Goal: Task Accomplishment & Management: Manage account settings

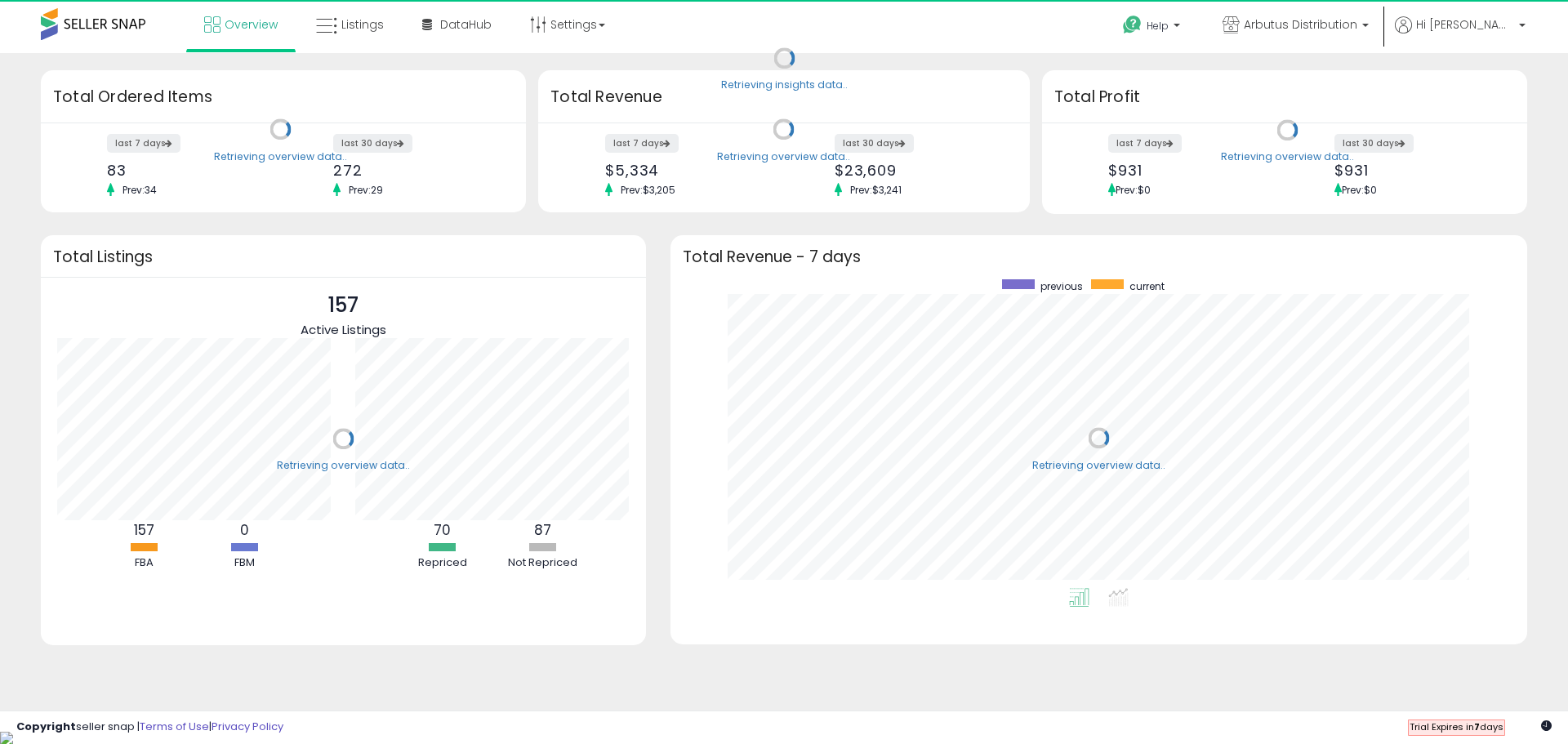
scroll to position [309, 824]
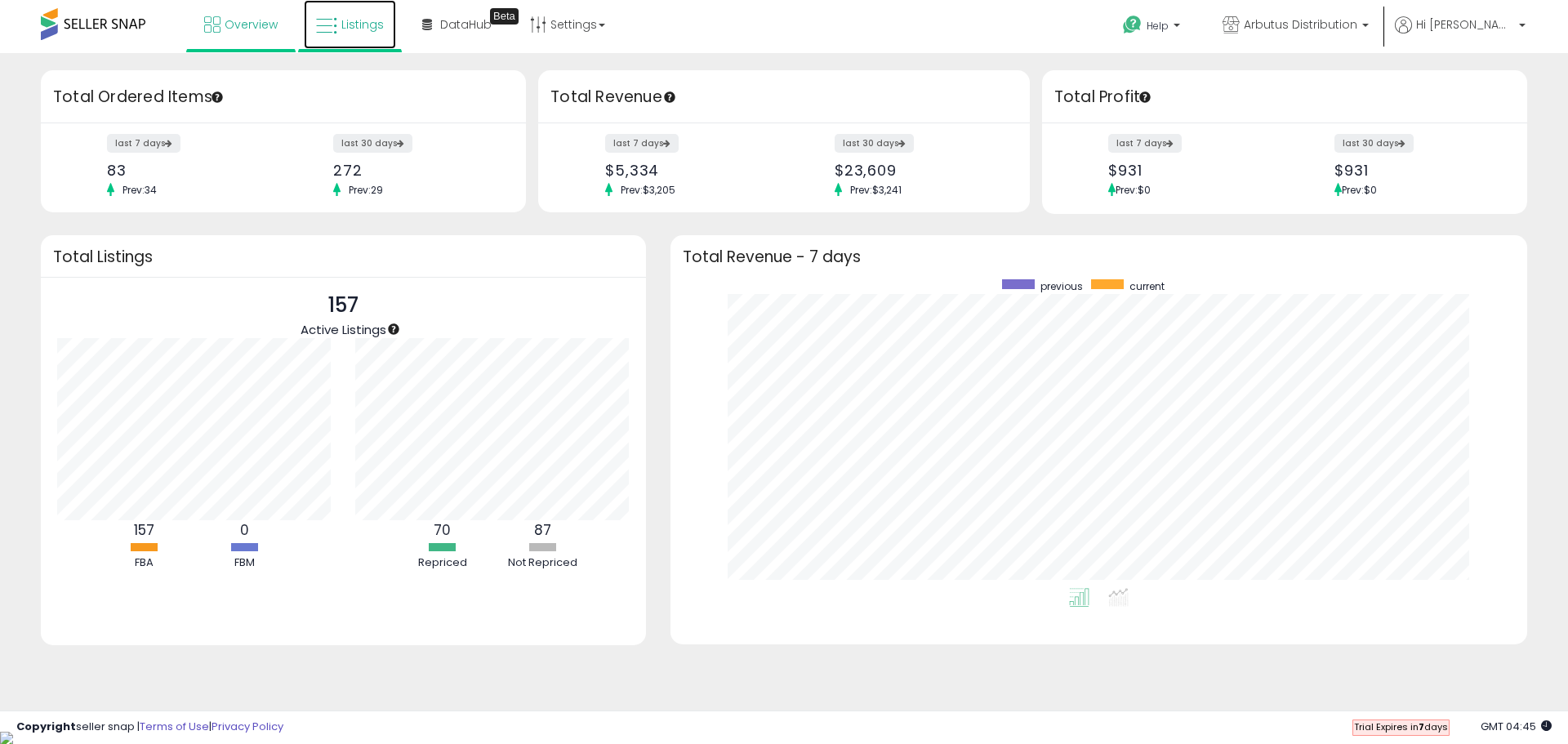
click at [353, 16] on span "Listings" at bounding box center [363, 24] width 43 height 16
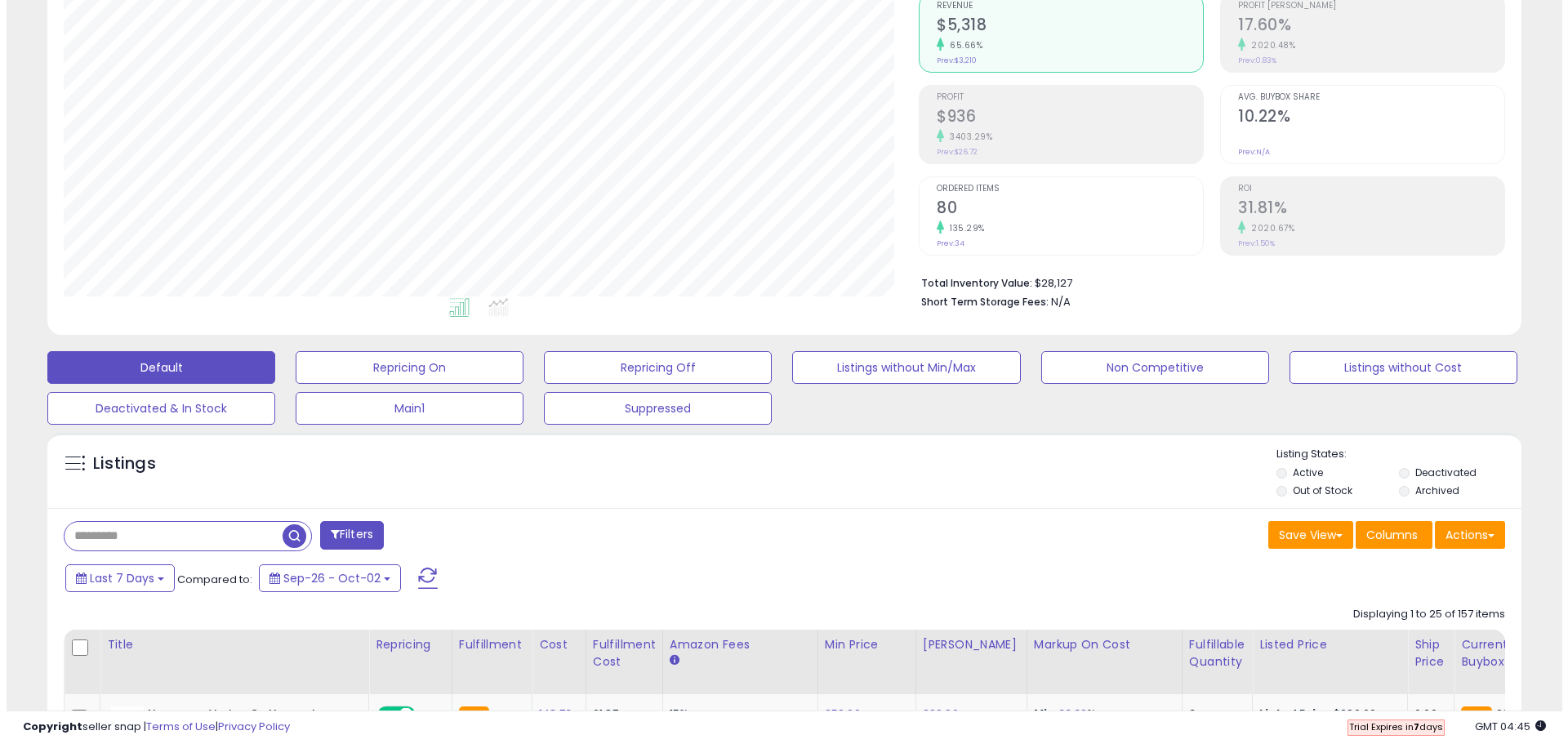
scroll to position [335, 855]
click at [186, 540] on input "text" at bounding box center [238, 536] width 359 height 29
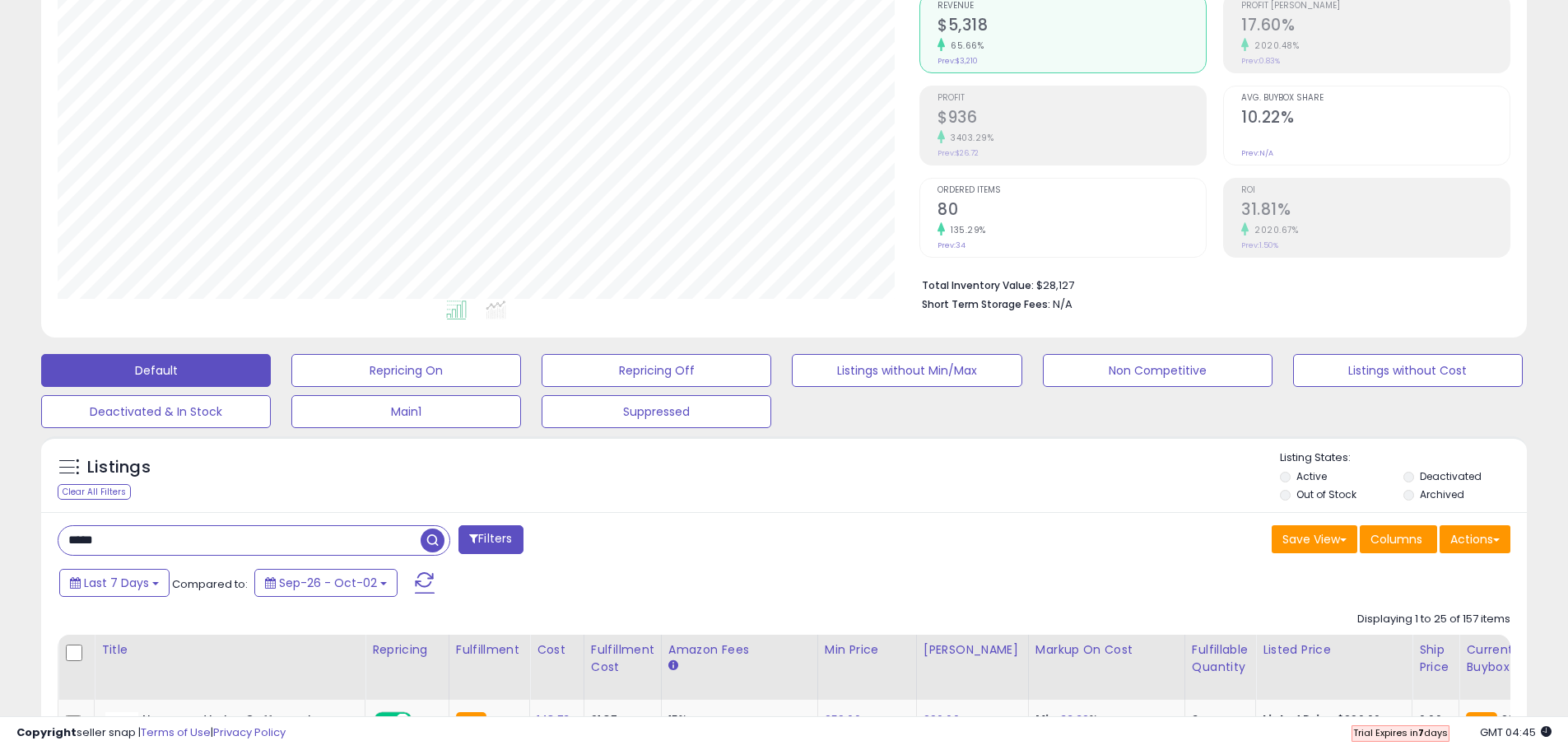
type input "*****"
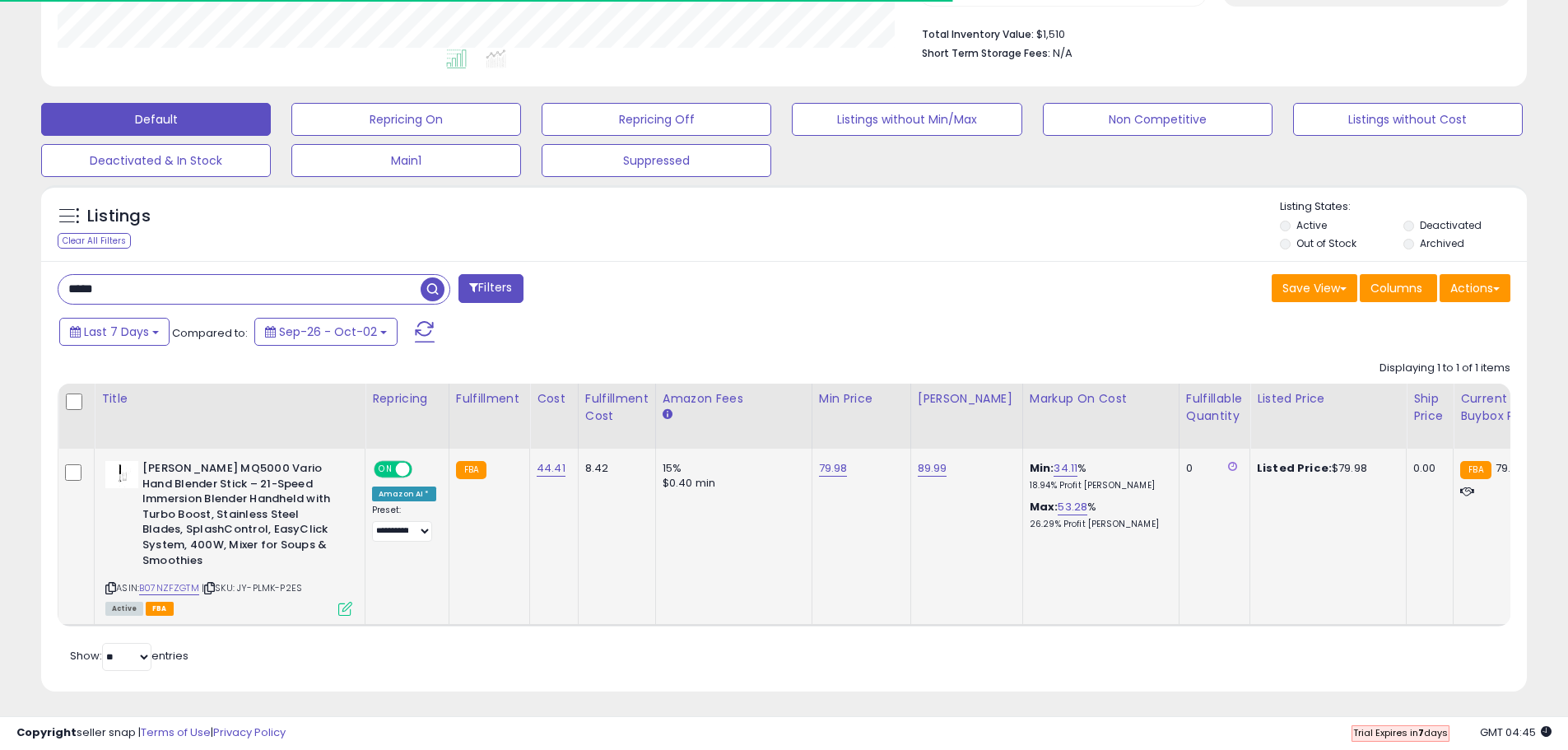
scroll to position [338, 861]
click at [827, 471] on link "79.98" at bounding box center [834, 468] width 29 height 16
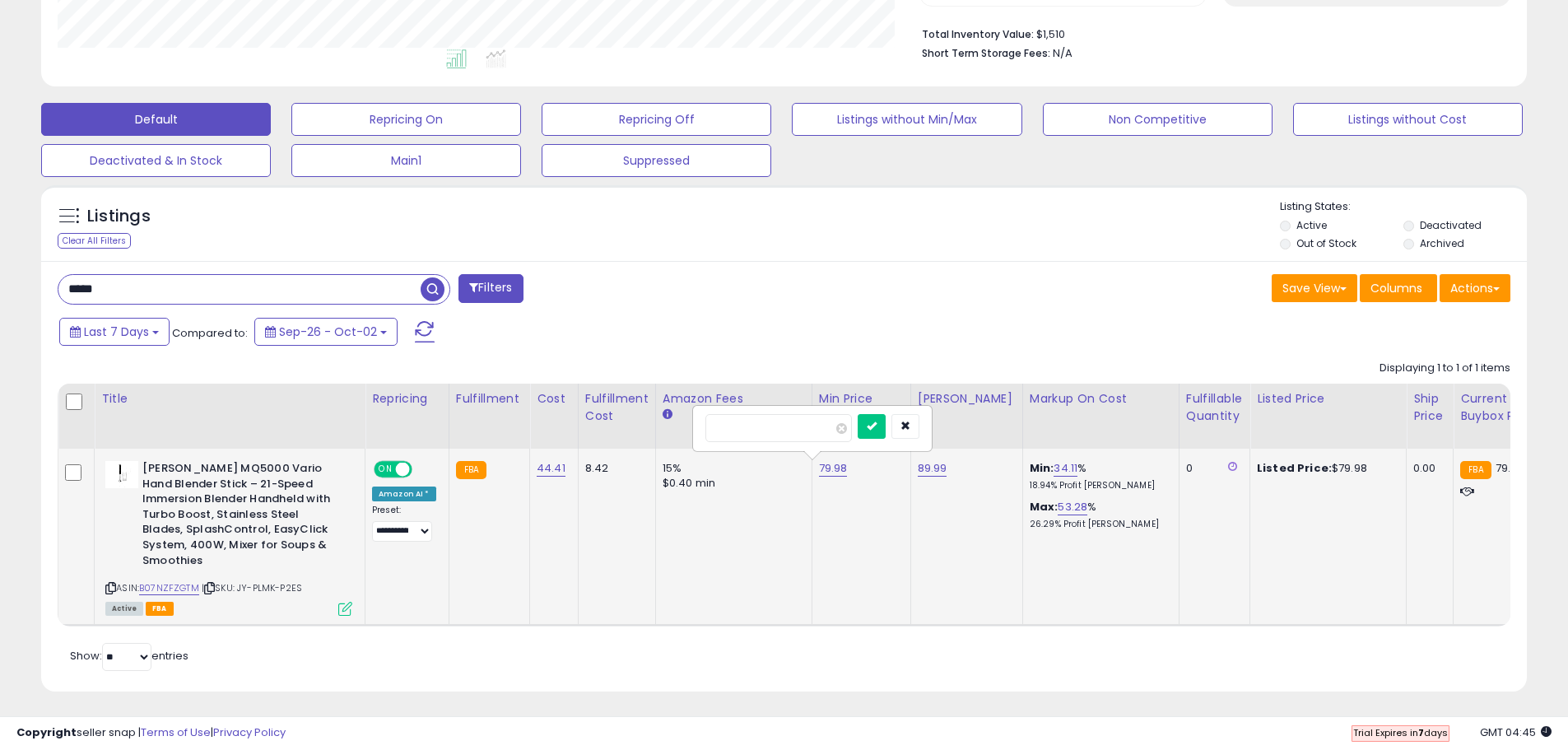
click at [786, 430] on input "*****" at bounding box center [778, 428] width 147 height 28
drag, startPoint x: 786, startPoint y: 430, endPoint x: 673, endPoint y: 431, distance: 113.0
click at [673, 431] on table "Title Repricing" at bounding box center [1315, 505] width 2516 height 243
type input "*****"
click at [877, 426] on icon "submit" at bounding box center [871, 425] width 10 height 10
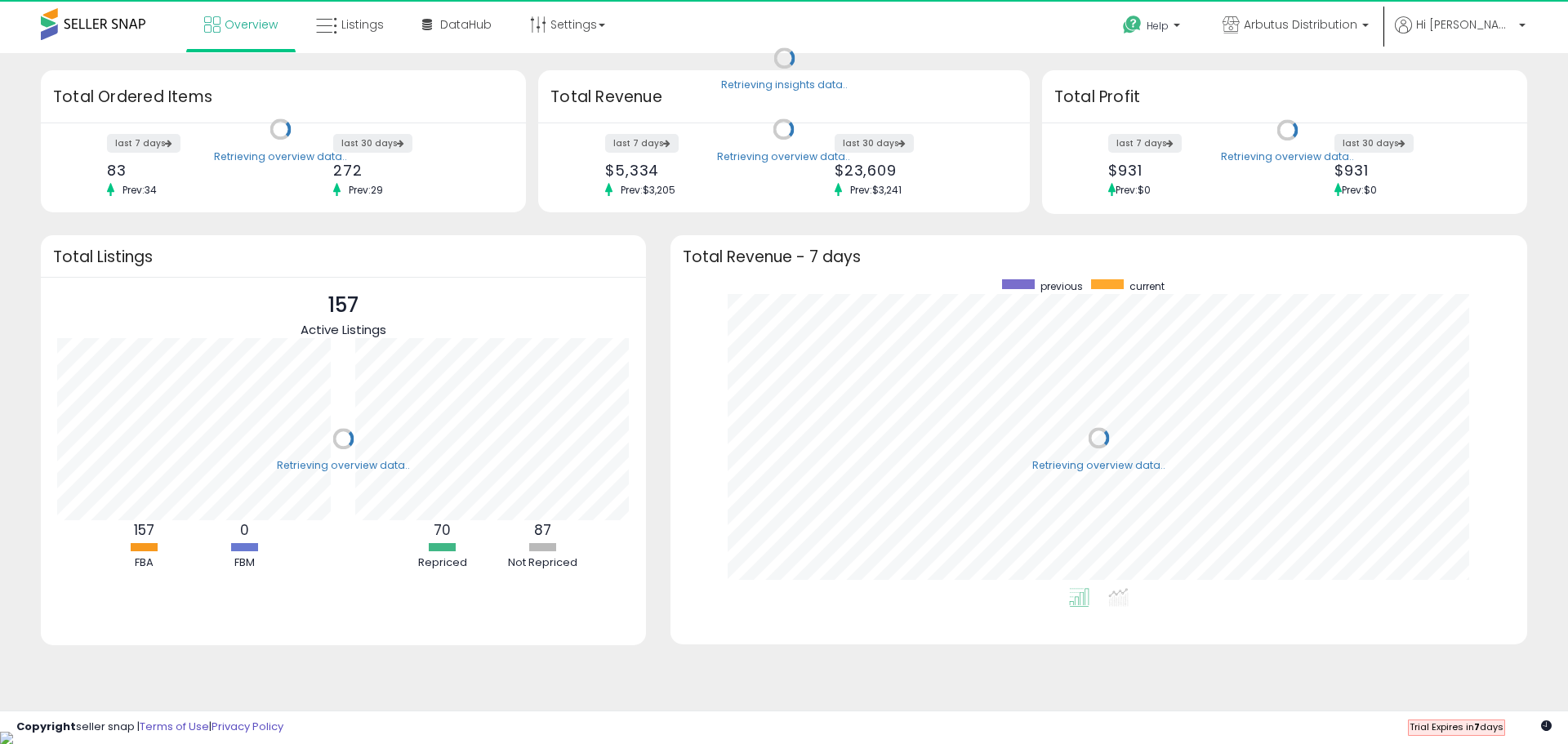
scroll to position [309, 824]
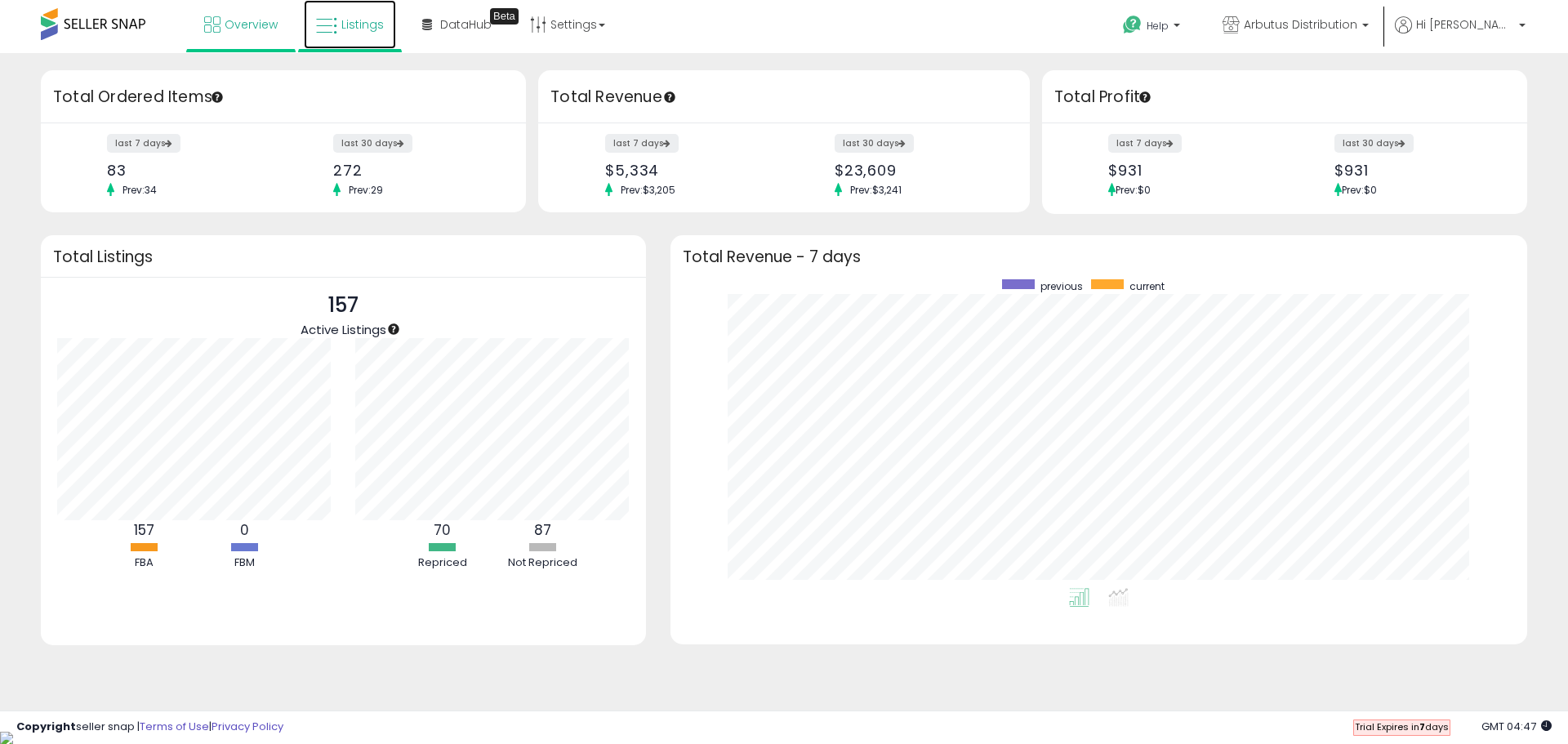
click at [353, 32] on span "Listings" at bounding box center [363, 24] width 43 height 16
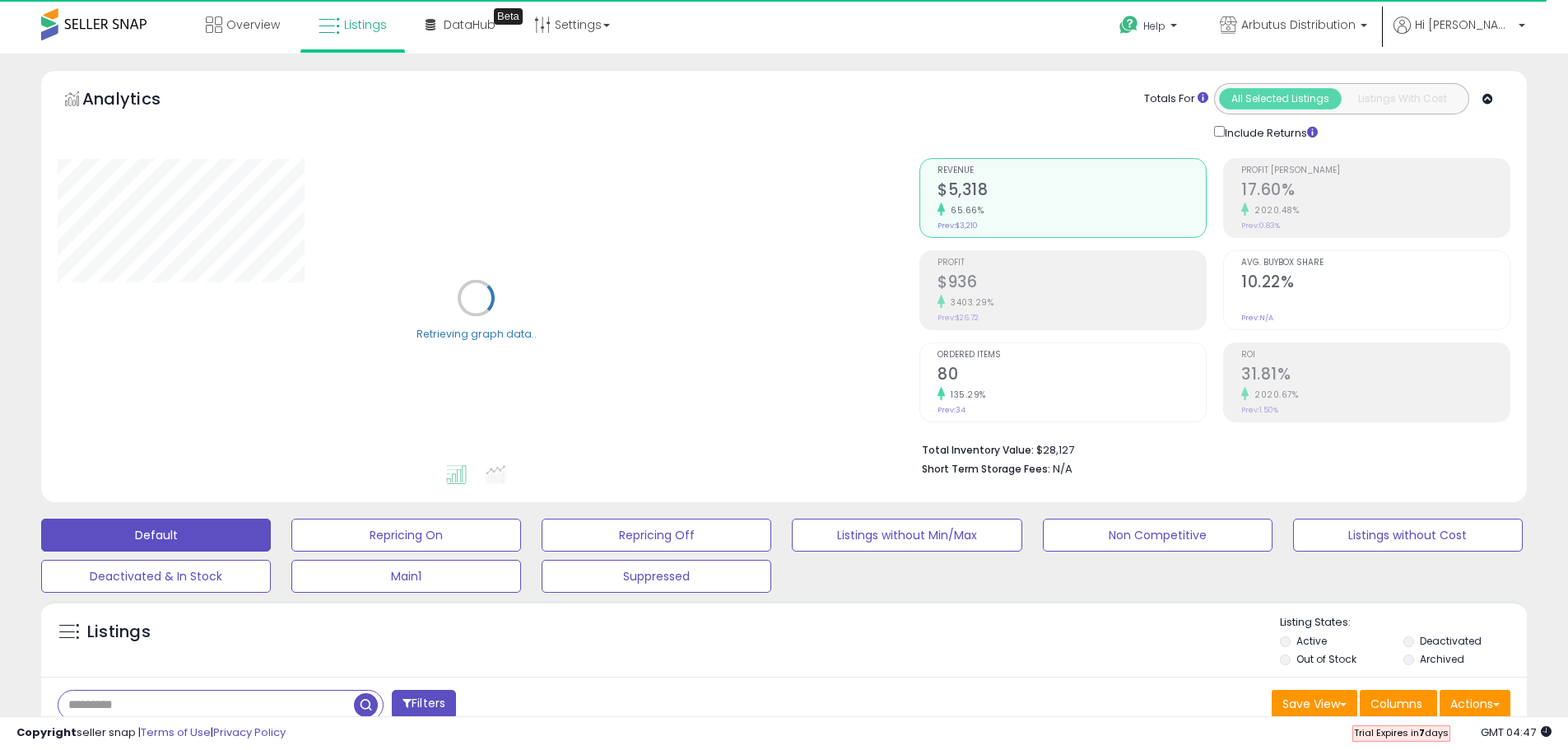
click at [162, 702] on input "text" at bounding box center [206, 705] width 295 height 29
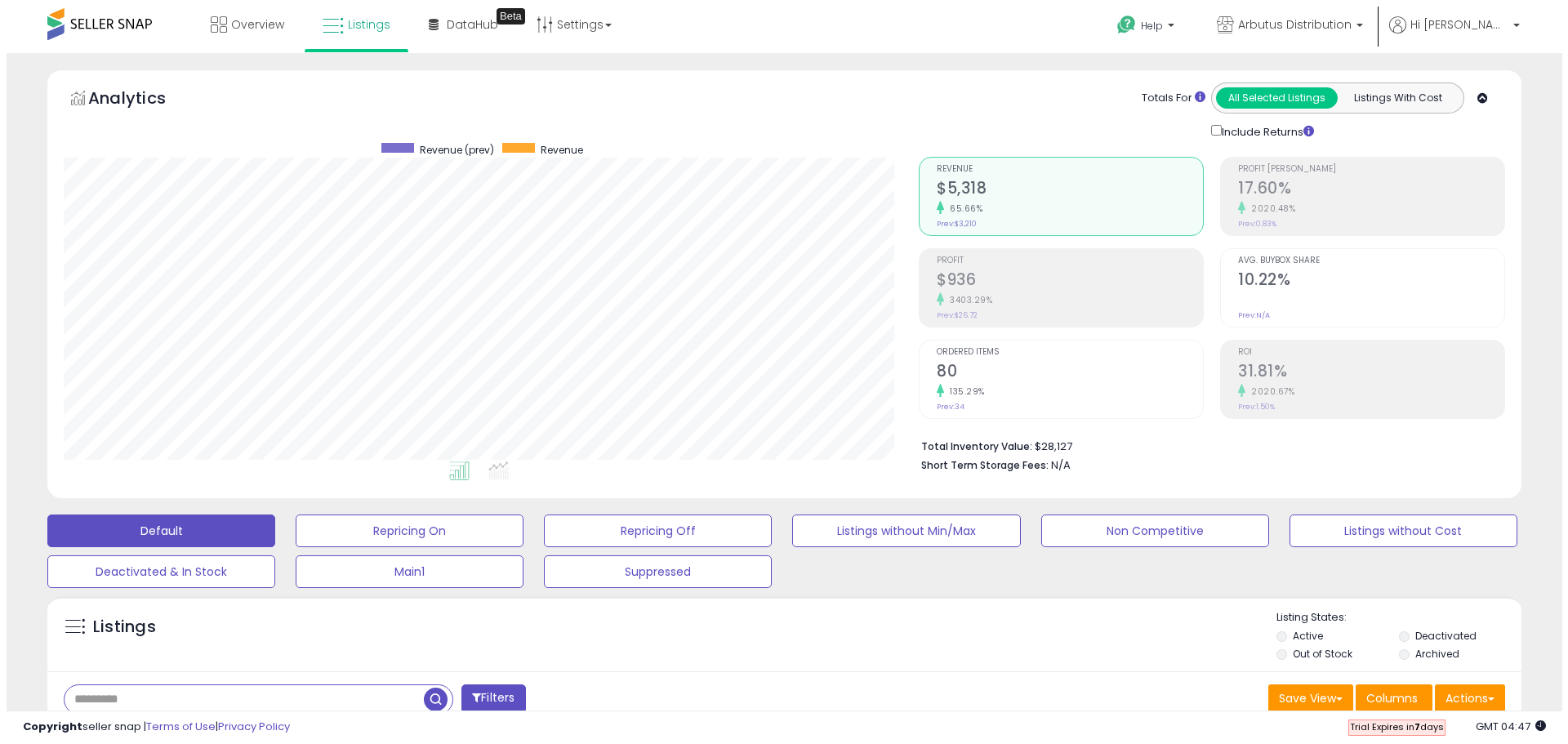
scroll to position [335, 855]
type input "****"
click at [519, 692] on button "Filters" at bounding box center [486, 698] width 63 height 29
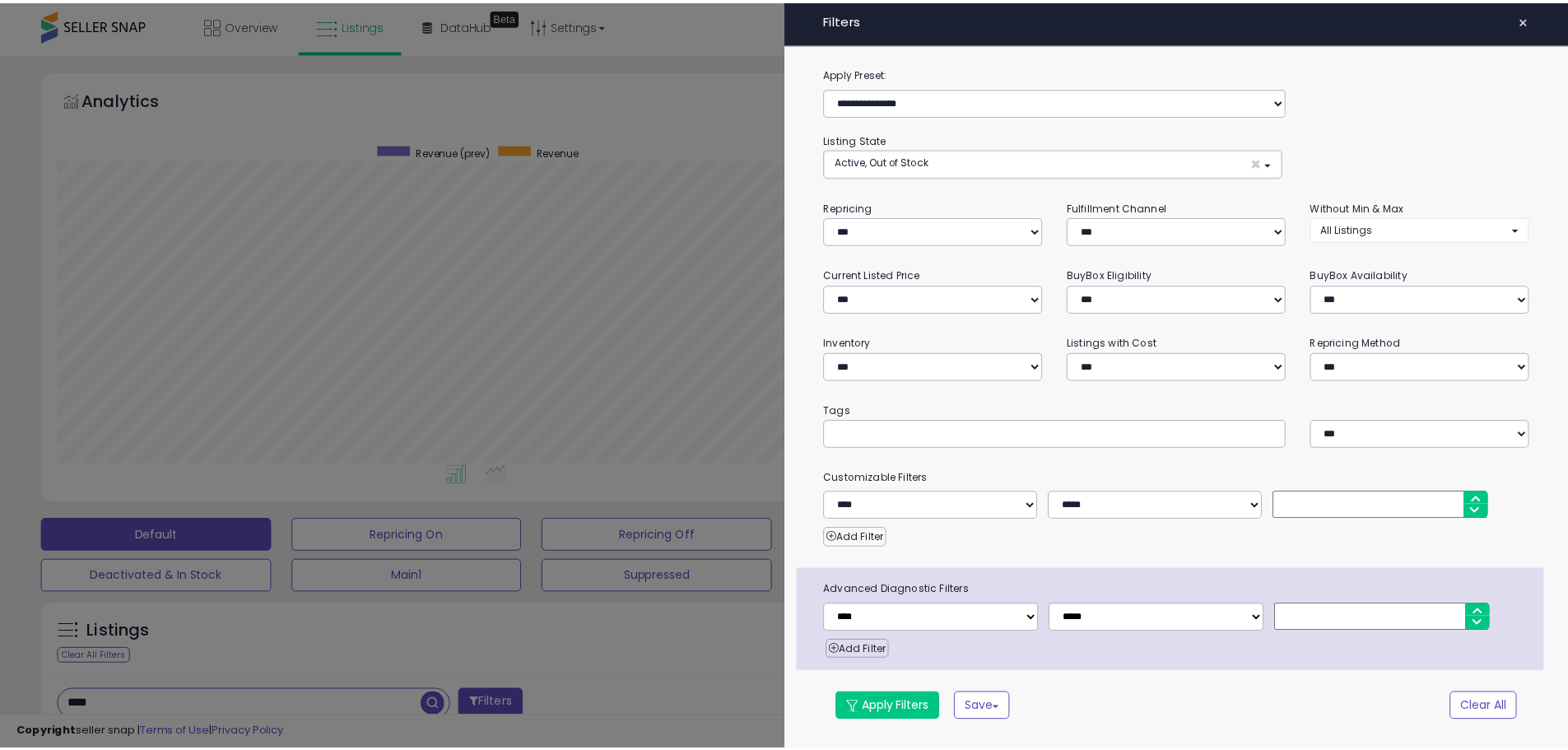
scroll to position [338, 869]
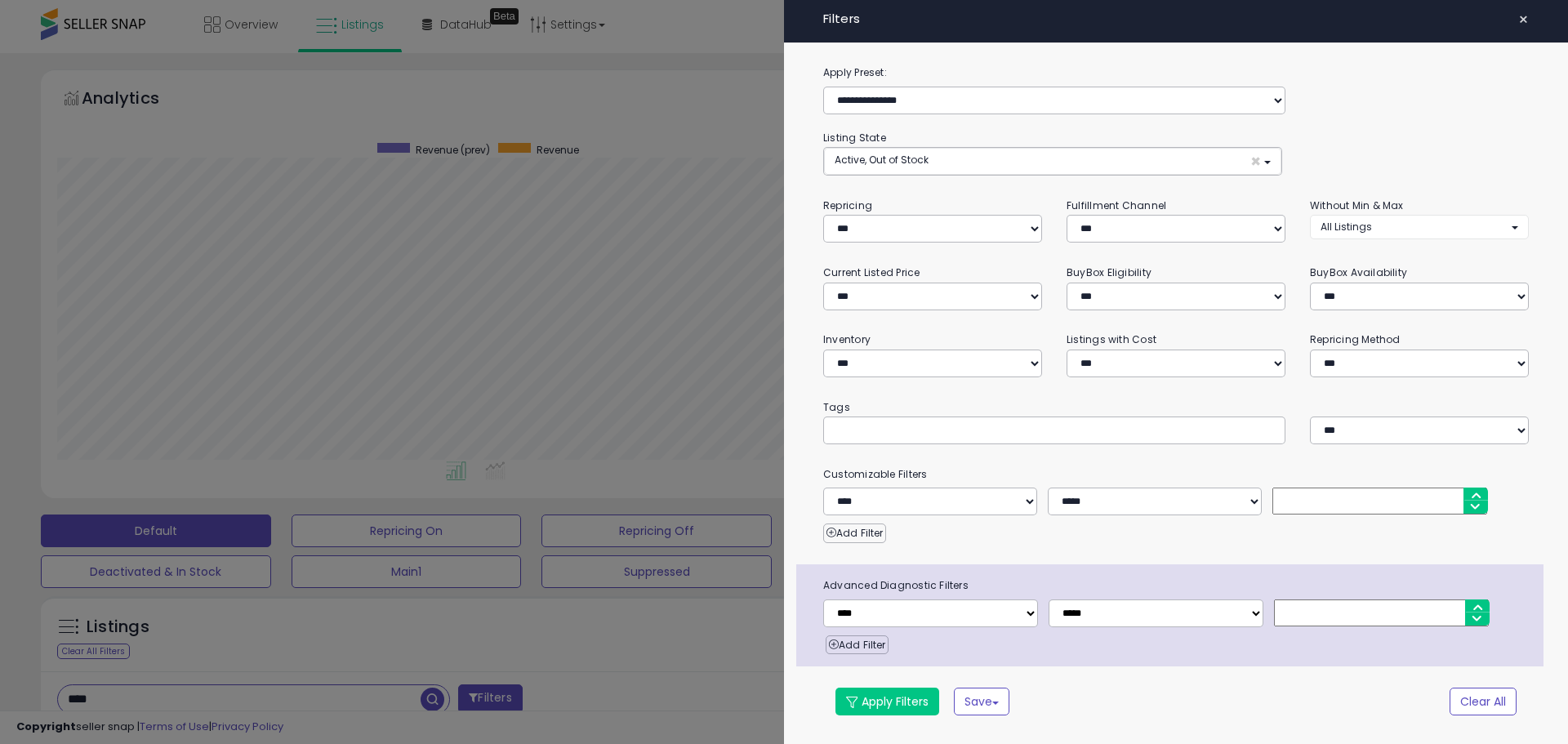
click at [434, 691] on div at bounding box center [784, 372] width 1568 height 744
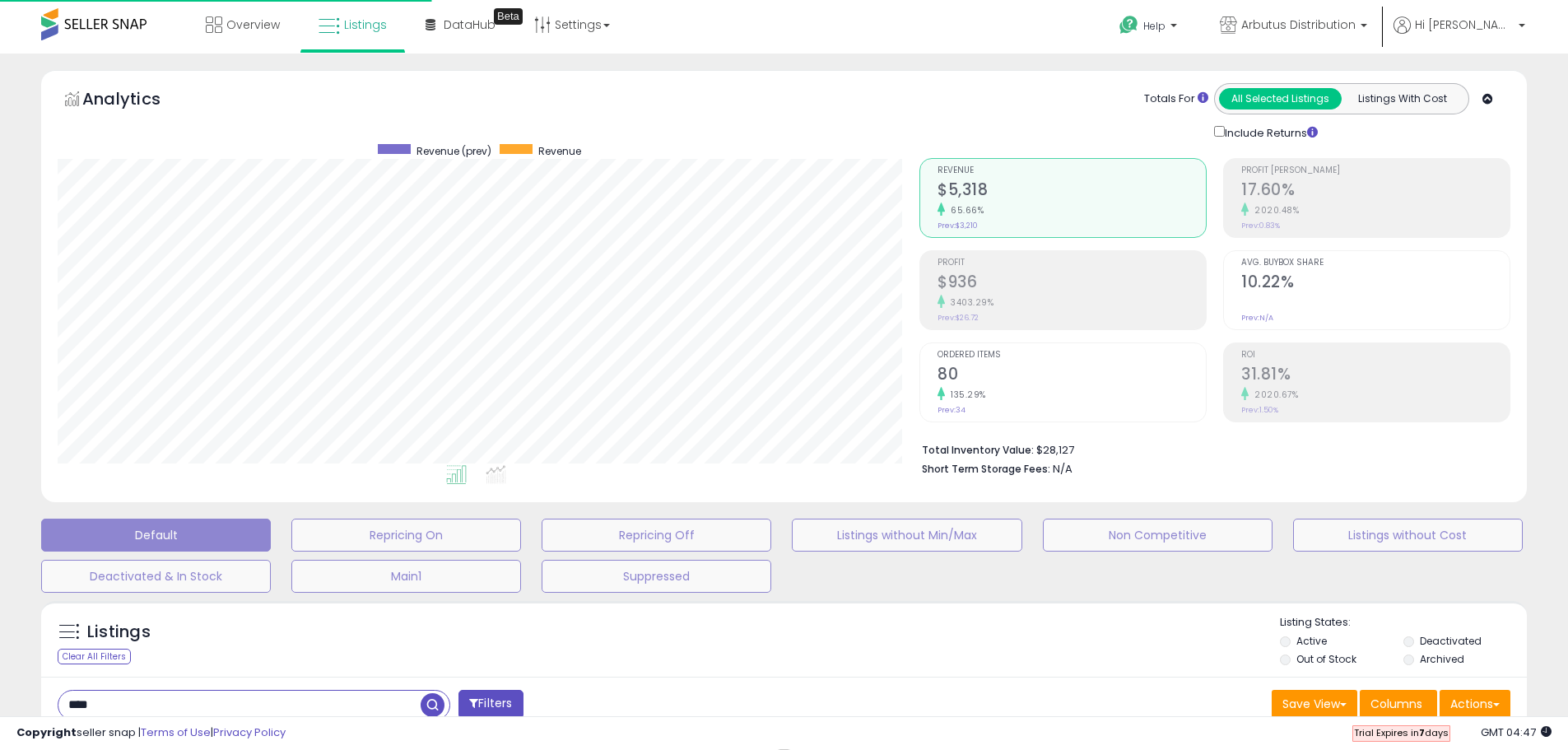
scroll to position [338, 861]
click at [435, 706] on span "button" at bounding box center [432, 705] width 24 height 24
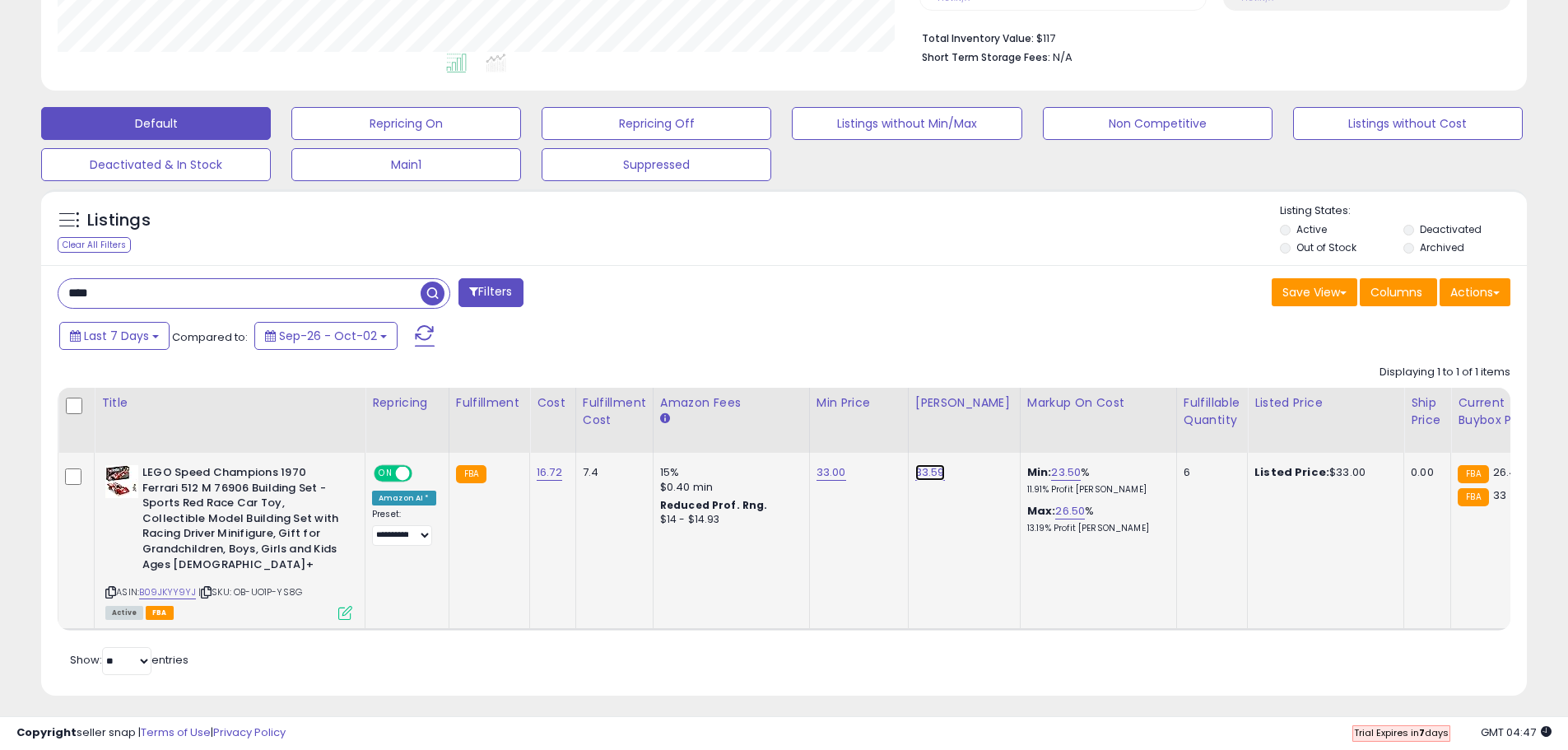
click at [920, 473] on link "33.59" at bounding box center [930, 473] width 30 height 16
drag, startPoint x: 869, startPoint y: 435, endPoint x: 770, endPoint y: 423, distance: 99.7
click at [770, 423] on table "Title Repricing" at bounding box center [1312, 510] width 2510 height 243
type input "*****"
click at [974, 429] on icon "submit" at bounding box center [969, 429] width 10 height 10
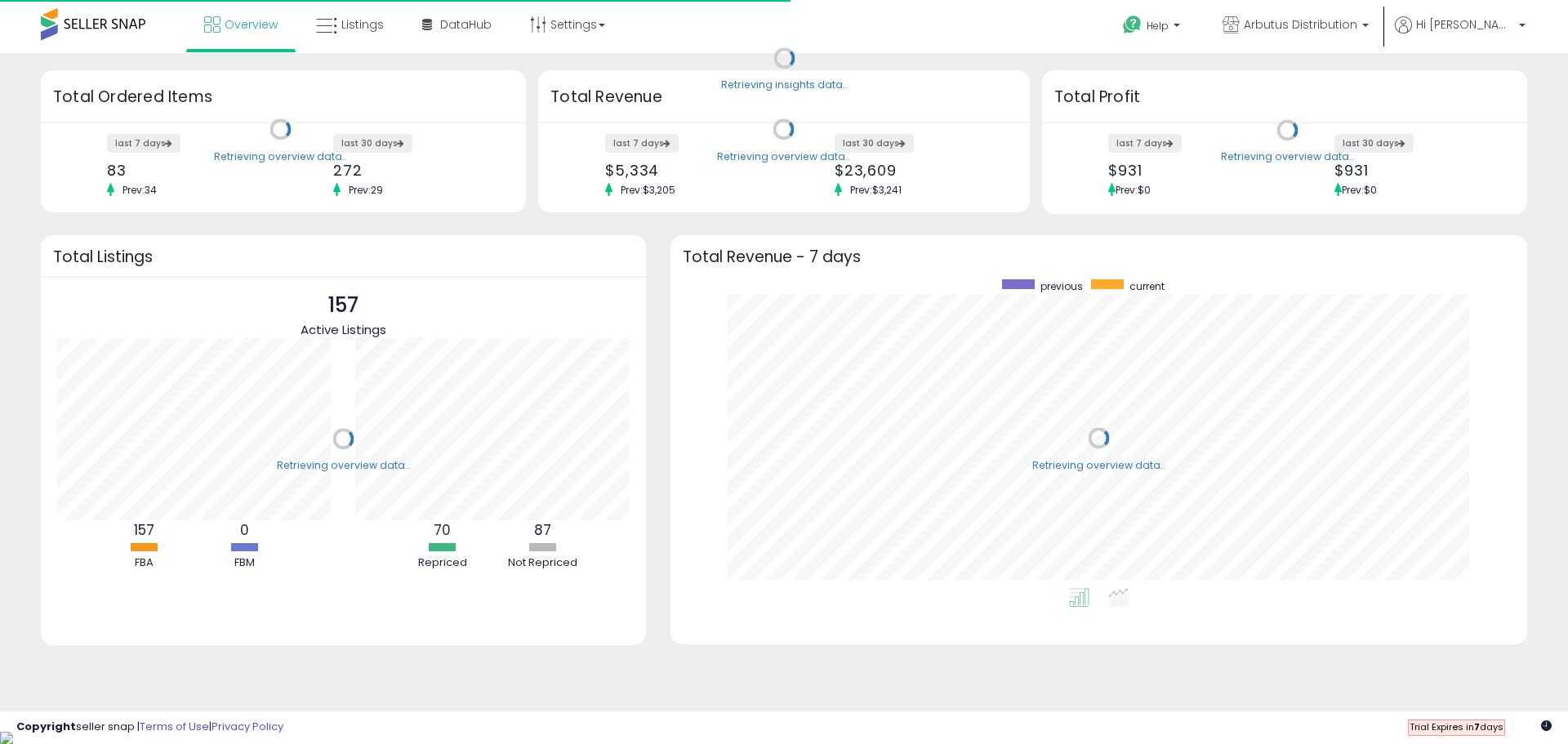
scroll to position [309, 824]
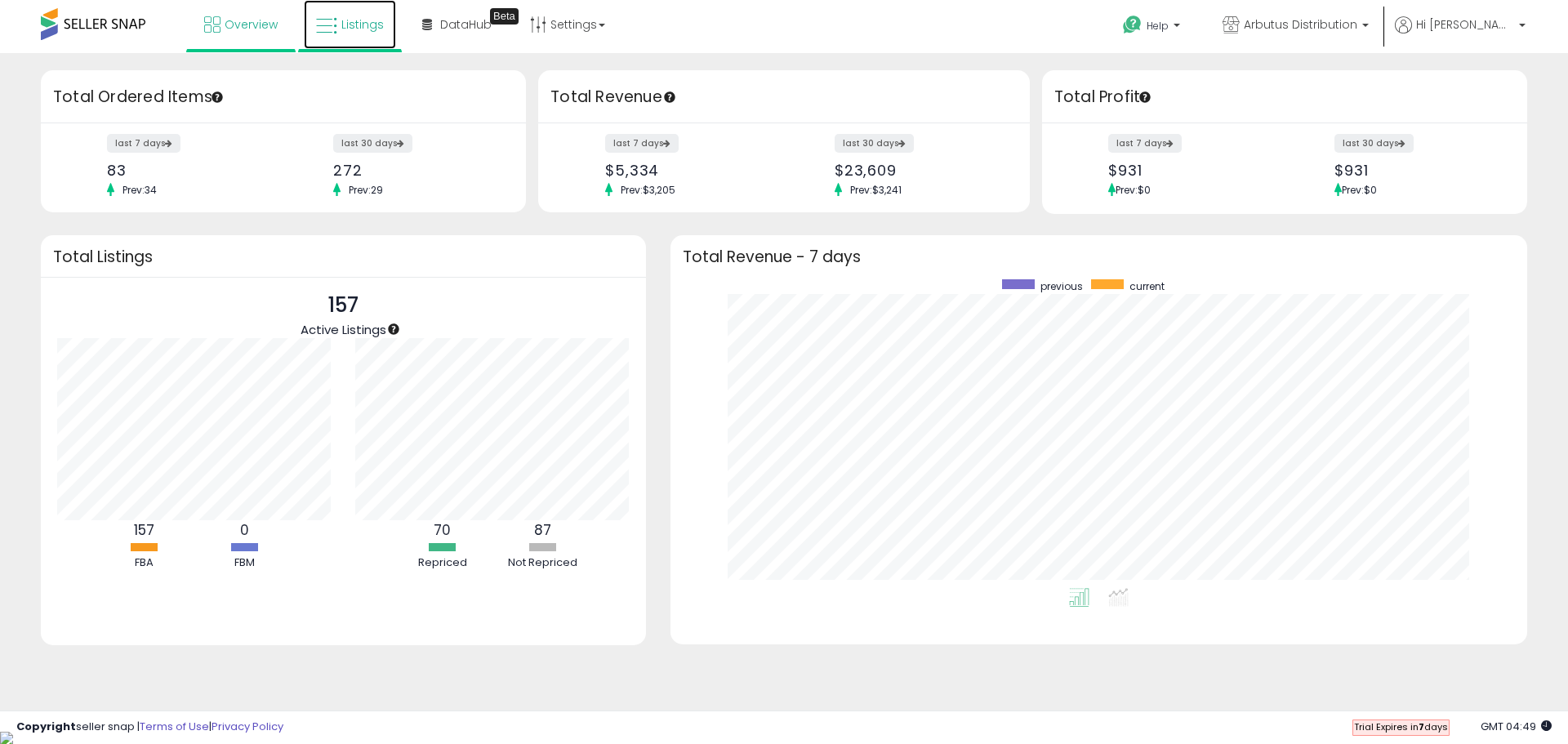
click at [346, 24] on span "Listings" at bounding box center [363, 24] width 43 height 16
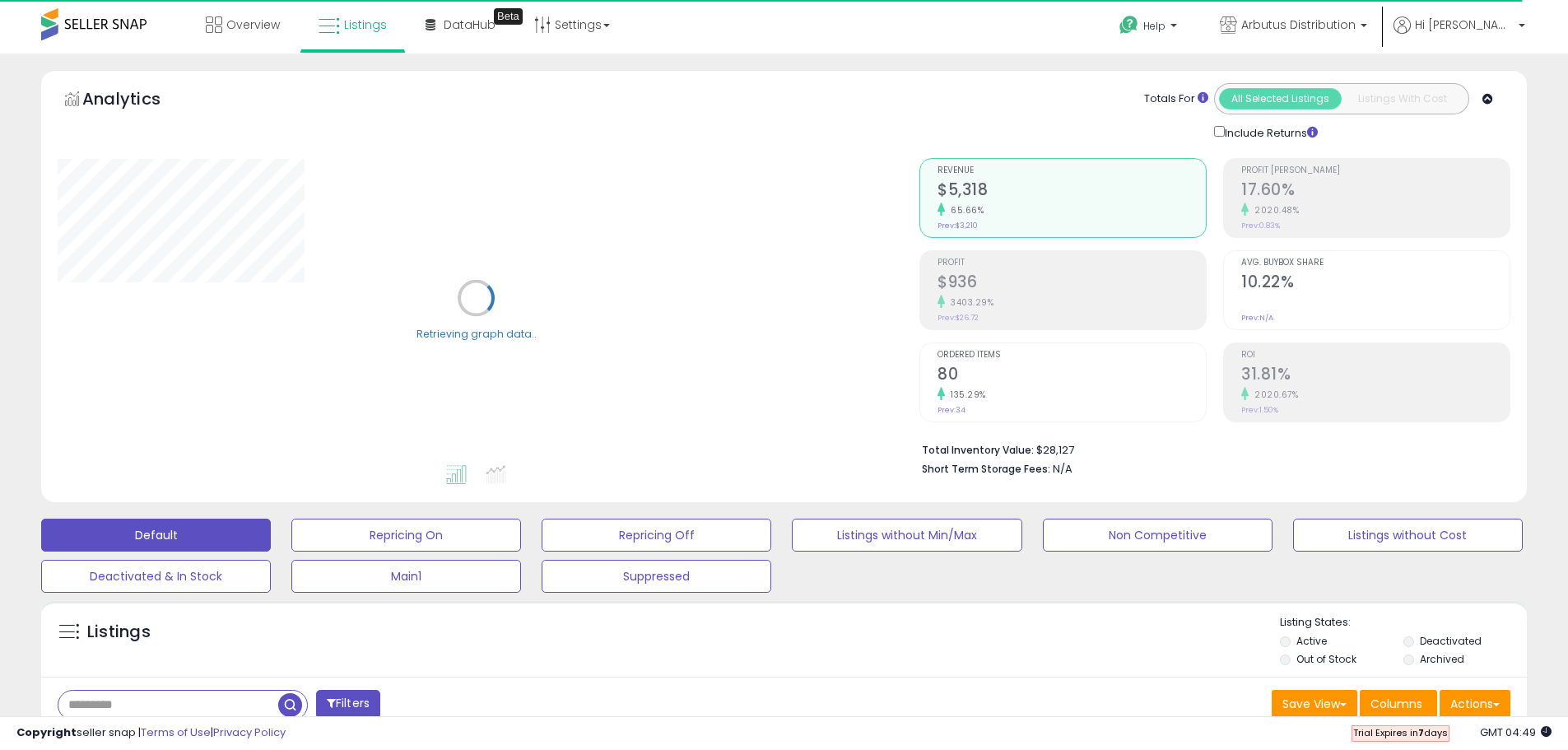
click at [179, 699] on input "text" at bounding box center [168, 705] width 220 height 29
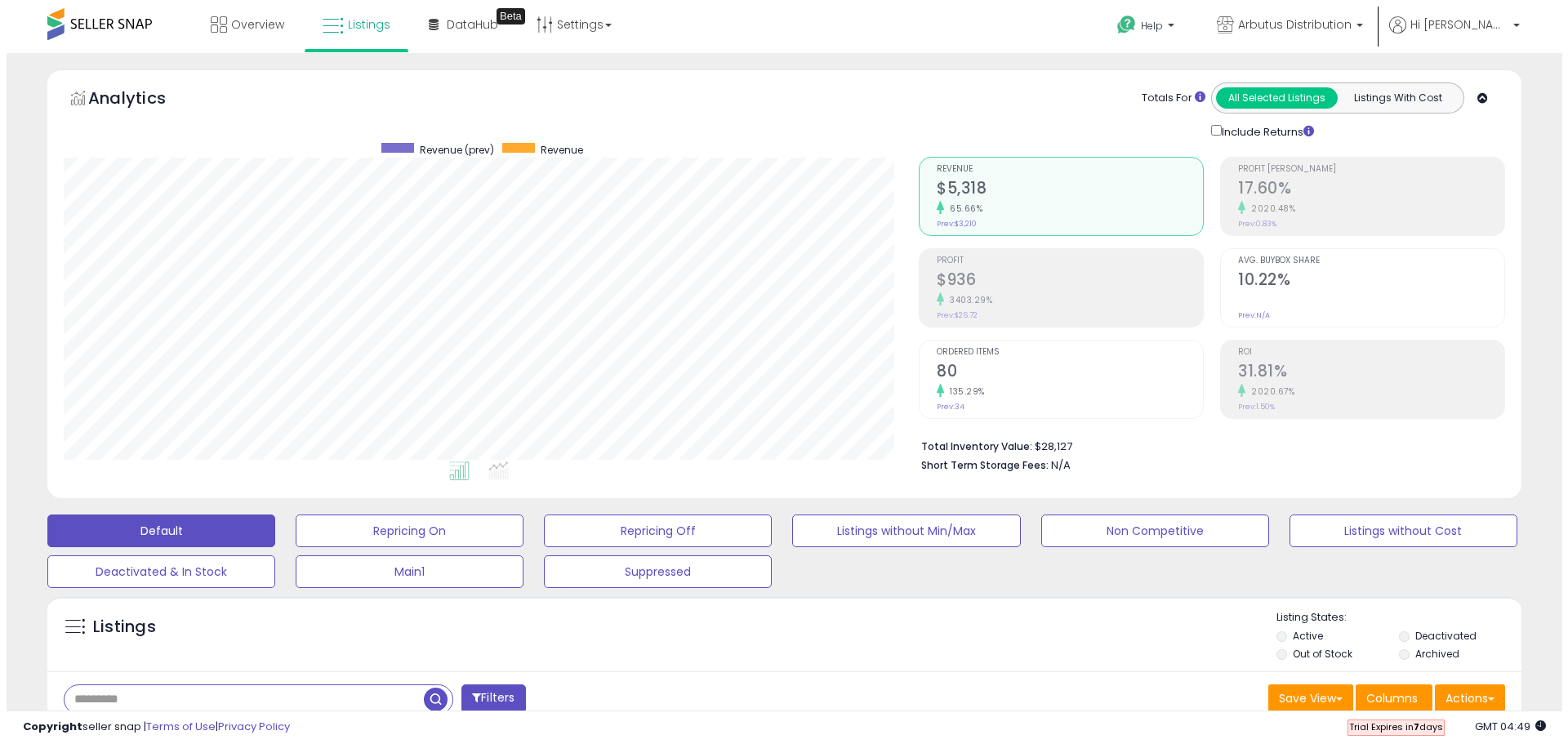
scroll to position [335, 855]
type input "*******"
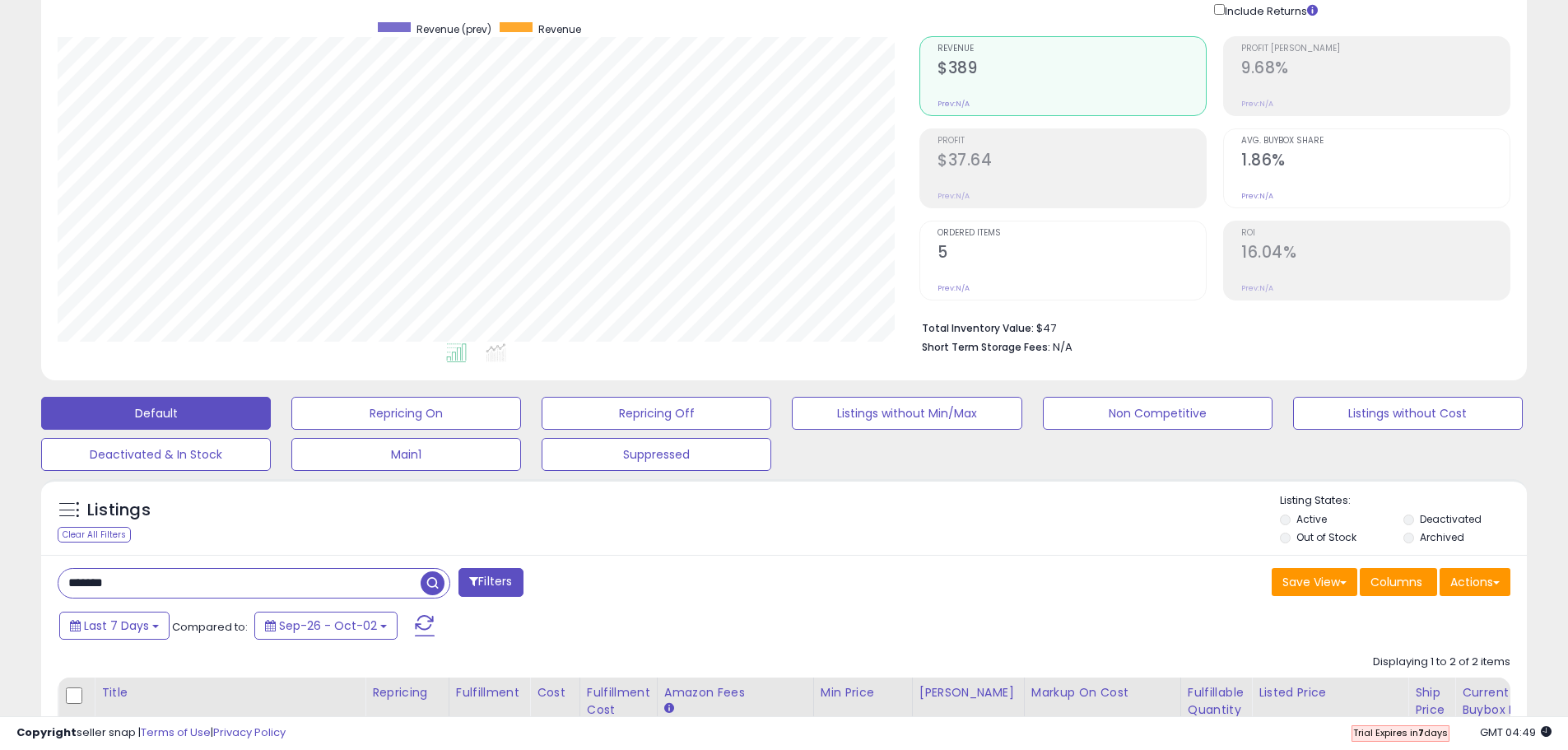
scroll to position [411, 0]
